Goal: Use online tool/utility

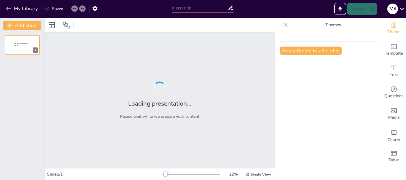
type input "Stratégies d'Organisation de l'Assurance Qualité dans les Travaux de Terrasseme…"
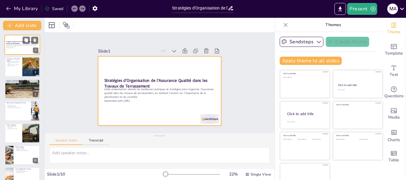
click at [21, 40] on div at bounding box center [22, 45] width 36 height 20
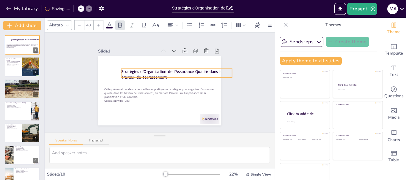
drag, startPoint x: 99, startPoint y: 78, endPoint x: 116, endPoint y: 69, distance: 19.1
click at [121, 69] on strong "Stratégies d'Organisation de l'Assurance Qualité dans les Travaux de Terrasseme…" at bounding box center [172, 74] width 103 height 11
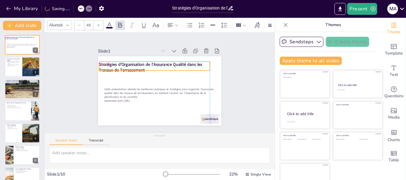
drag, startPoint x: 174, startPoint y: 67, endPoint x: 154, endPoint y: 60, distance: 21.1
click at [154, 60] on strong "Stratégies d'Organisation de l'Assurance Qualité dans les Travaux de Terrasseme…" at bounding box center [164, 64] width 77 height 80
drag, startPoint x: 146, startPoint y: 68, endPoint x: 147, endPoint y: 75, distance: 7.5
click at [147, 78] on div at bounding box center [154, 80] width 111 height 5
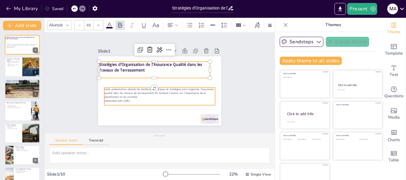
click at [133, 97] on p "Generated with [URL]" at bounding box center [154, 100] width 107 height 38
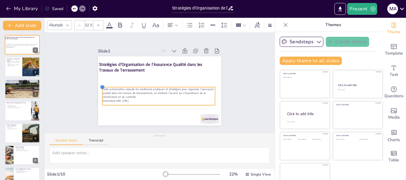
drag, startPoint x: 99, startPoint y: 87, endPoint x: 128, endPoint y: 86, distance: 28.8
click at [128, 86] on div "Stratégies d'Organisation de l'Assurance Qualité dans les Travaux de Terrasseme…" at bounding box center [157, 90] width 135 height 93
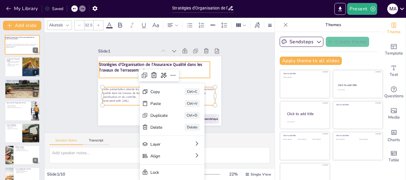
click at [115, 67] on strong "Stratégies d'Organisation de l'Assurance Qualité dans les Travaux de Terrasseme…" at bounding box center [156, 62] width 102 height 37
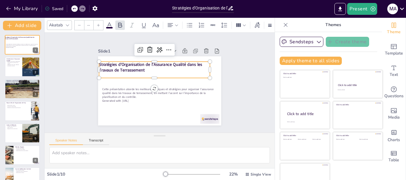
type input "48"
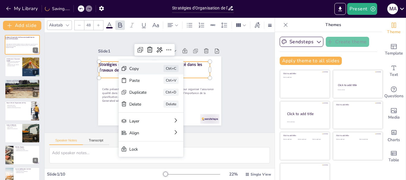
click at [169, 101] on div "Copy" at bounding box center [178, 105] width 18 height 9
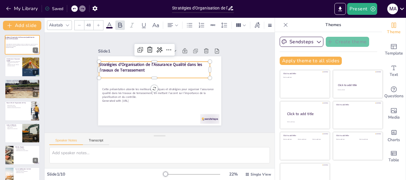
click at [135, 67] on strong "Stratégies d'Organisation de l'Assurance Qualité dans les Travaux de Terrasseme…" at bounding box center [156, 62] width 102 height 37
drag, startPoint x: 138, startPoint y: 69, endPoint x: 127, endPoint y: 69, distance: 11.0
click at [127, 69] on strong "Stratégies d'Organisation de l'Assurance Qualité dans les Travaux de Terrasseme…" at bounding box center [147, 59] width 102 height 37
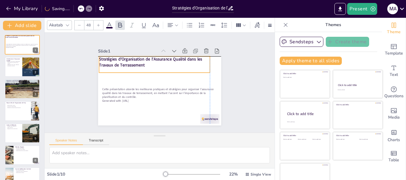
drag, startPoint x: 126, startPoint y: 60, endPoint x: 136, endPoint y: 57, distance: 10.2
click at [136, 57] on strong "Stratégies d'Organisation de l'Assurance Qualité dans les Travaux de Terrasseme…" at bounding box center [158, 57] width 102 height 37
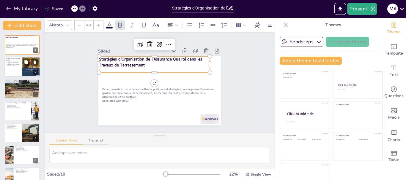
click at [20, 68] on div at bounding box center [22, 67] width 36 height 20
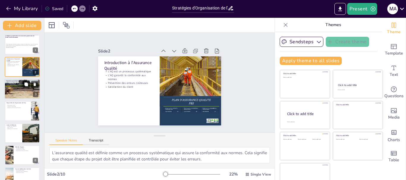
click at [22, 86] on div at bounding box center [22, 89] width 78 height 20
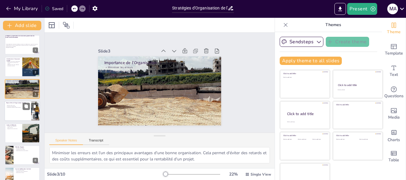
click at [17, 105] on div "Étapes Clés de l'Organisation de l'AQ" at bounding box center [17, 103] width 23 height 3
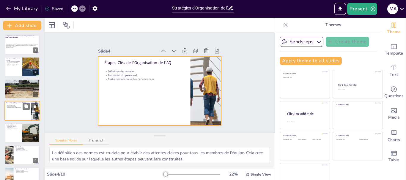
scroll to position [6, 0]
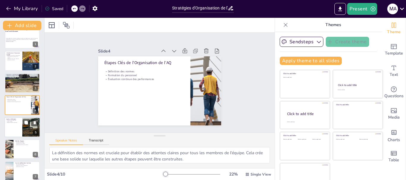
click at [9, 124] on div at bounding box center [22, 127] width 36 height 20
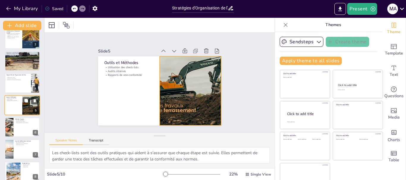
scroll to position [58, 0]
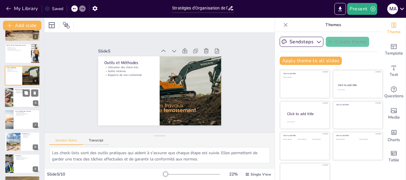
click at [16, 98] on div at bounding box center [22, 98] width 36 height 20
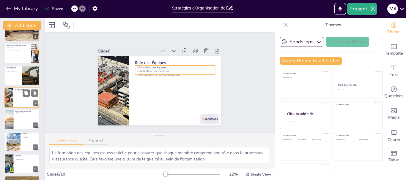
scroll to position [50, 0]
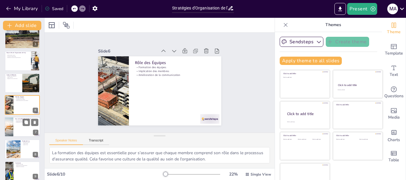
click at [15, 126] on div at bounding box center [22, 127] width 36 height 20
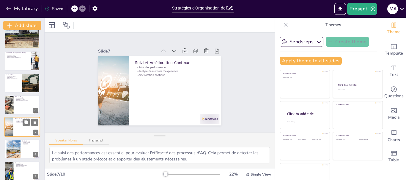
scroll to position [72, 0]
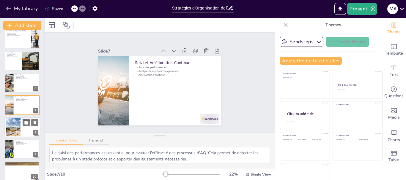
click at [12, 128] on div at bounding box center [13, 127] width 27 height 18
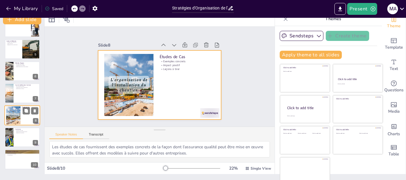
scroll to position [11, 0]
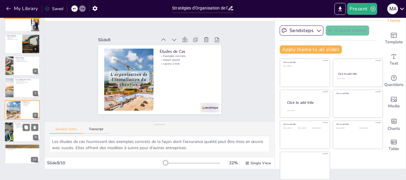
click at [18, 127] on p "Satisfaction des clients" at bounding box center [26, 127] width 23 height 1
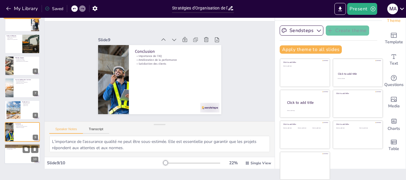
click at [18, 147] on p "Ouverture aux questions" at bounding box center [22, 147] width 32 height 1
type textarea "L'ouverture aux questions est essentielle pour engager le public et clarifier l…"
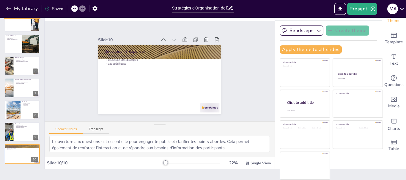
scroll to position [0, 0]
